Goal: Transaction & Acquisition: Purchase product/service

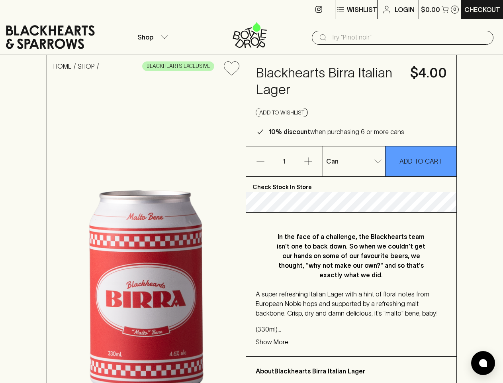
click at [356, 10] on p "Wishlist" at bounding box center [362, 10] width 30 height 10
